Goal: Information Seeking & Learning: Find specific fact

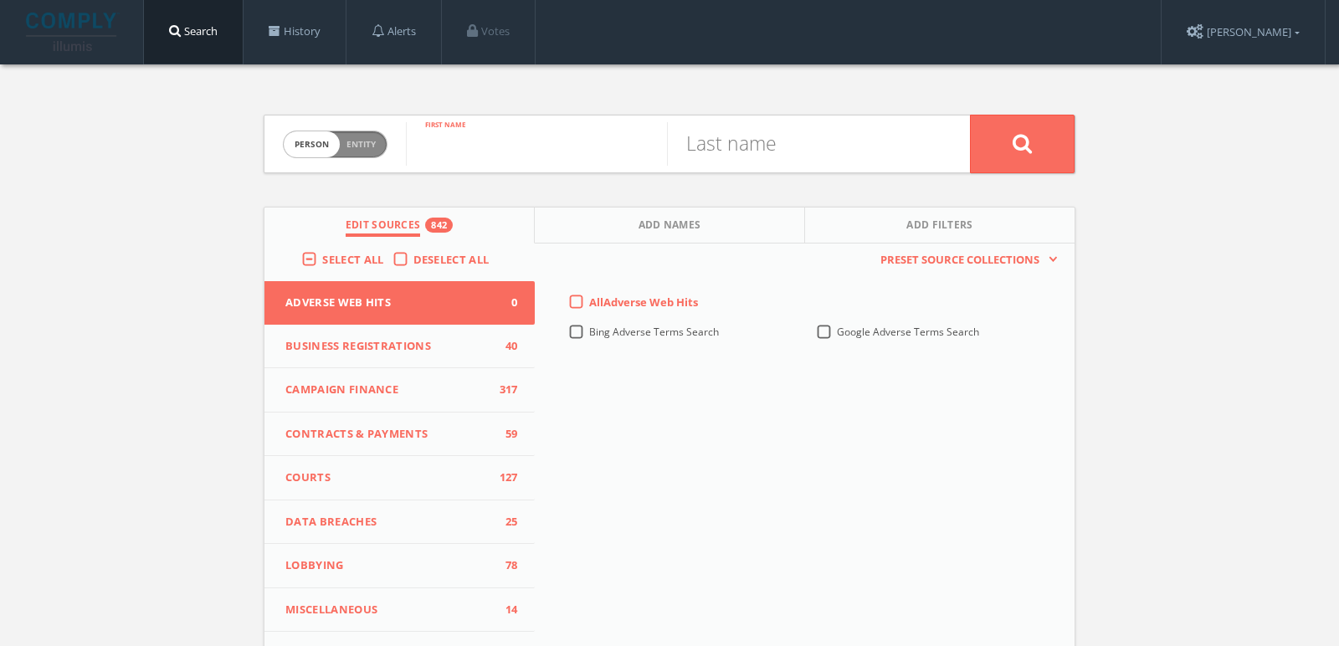
click at [608, 126] on input "text" at bounding box center [536, 144] width 261 height 44
type input "[PERSON_NAME]"
type input "Werbe"
click at [349, 260] on span "Select All" at bounding box center [352, 259] width 61 height 15
click at [0, 0] on input "Select All" at bounding box center [0, 0] width 0 height 0
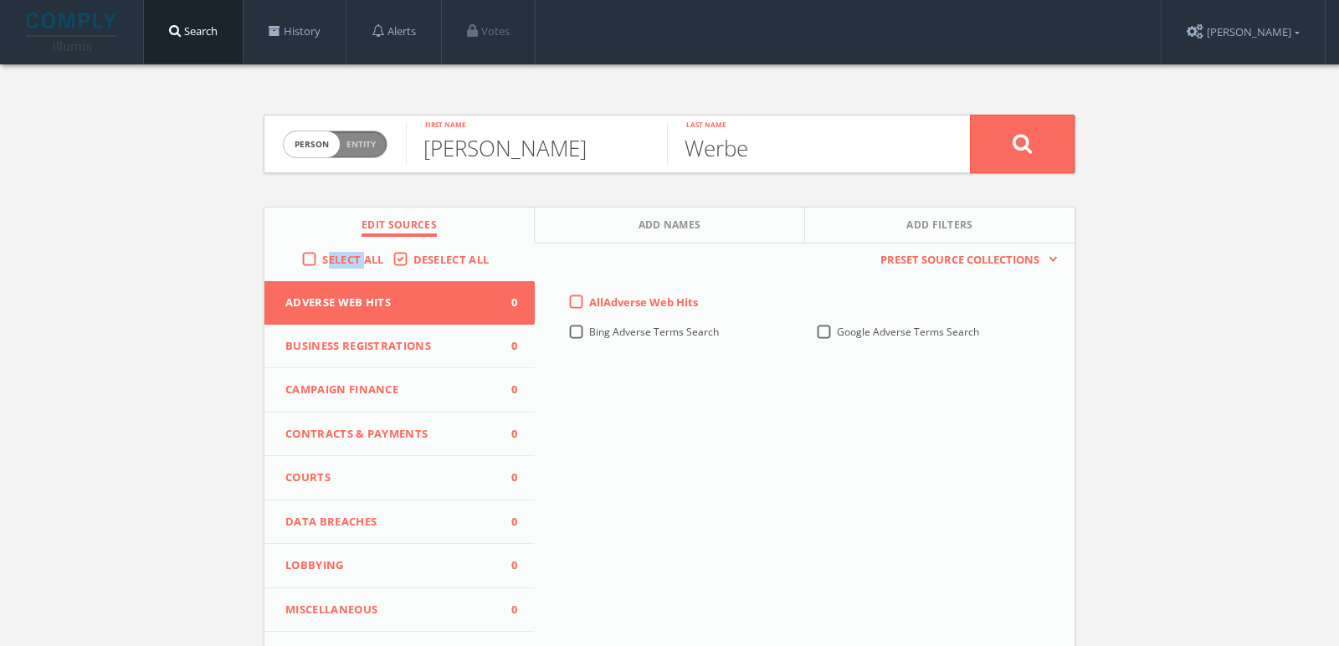
click at [349, 260] on span "Select All" at bounding box center [352, 259] width 61 height 15
click at [0, 0] on input "Select All" at bounding box center [0, 0] width 0 height 0
click at [1026, 119] on button at bounding box center [1022, 144] width 105 height 59
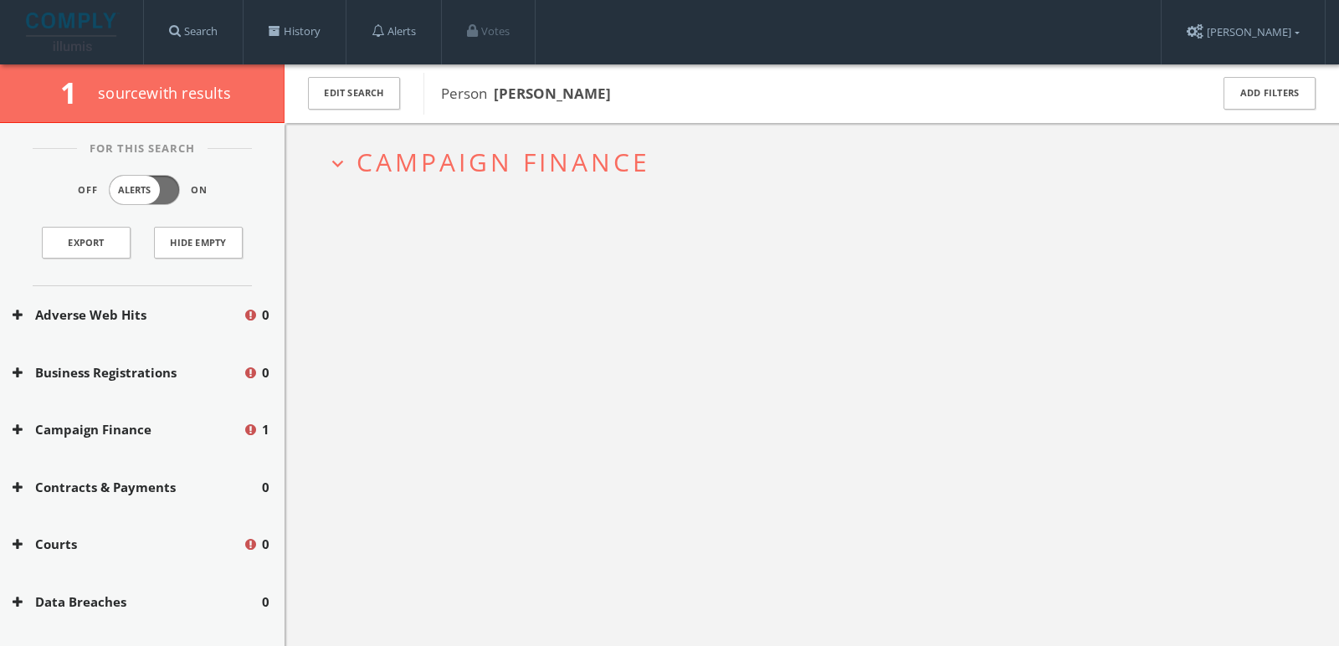
click at [715, 159] on button "expand_more Campaign Finance" at bounding box center [817, 162] width 983 height 28
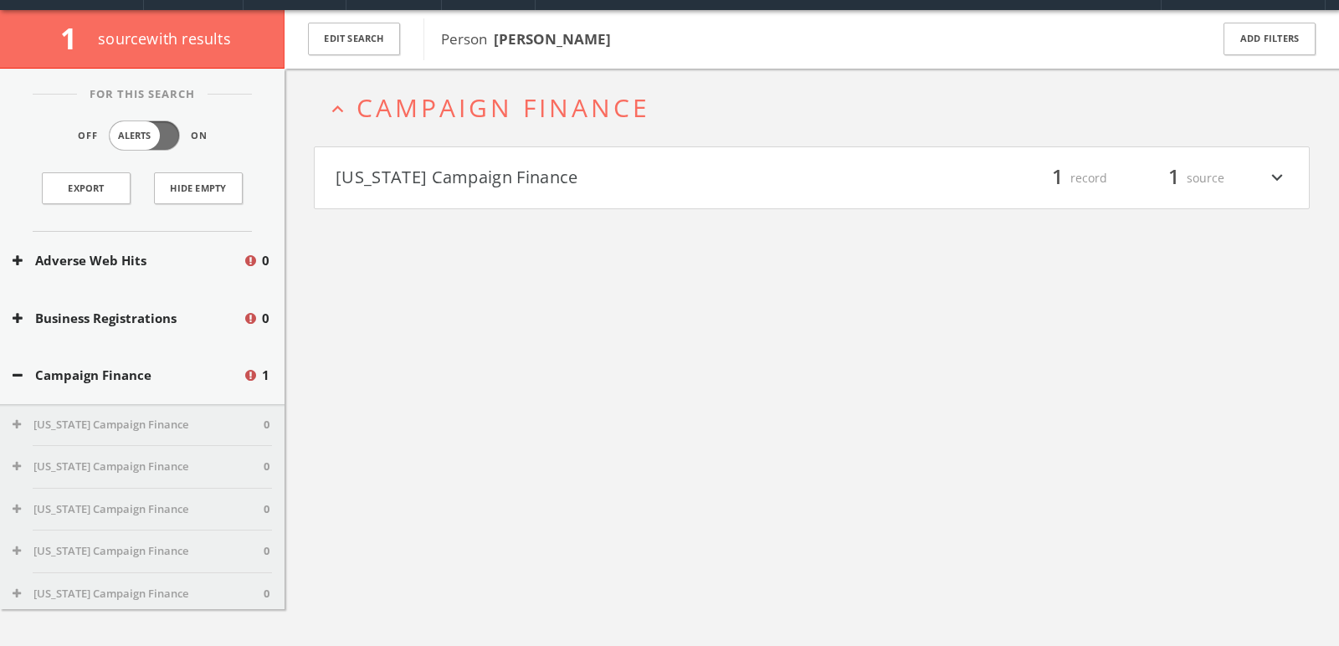
click at [668, 186] on button "[US_STATE] Campaign Finance" at bounding box center [574, 178] width 476 height 28
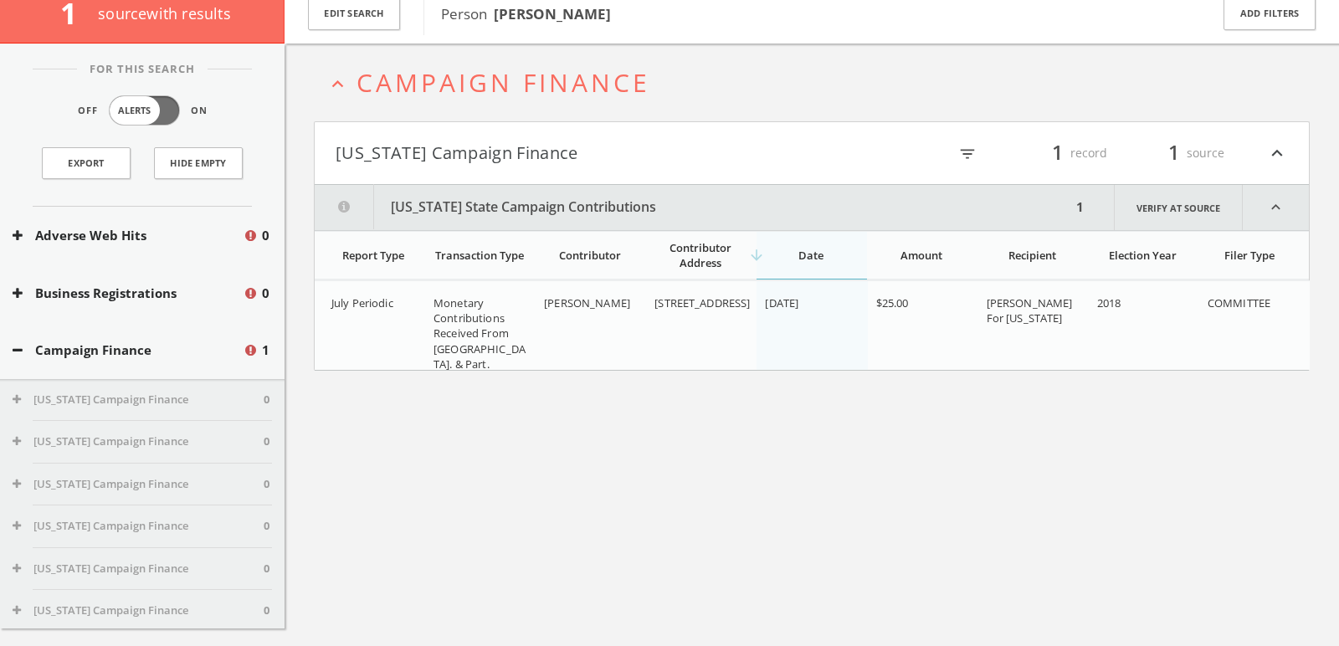
scroll to position [97, 0]
